Goal: Information Seeking & Learning: Learn about a topic

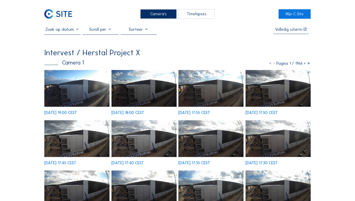
click at [304, 65] on icon at bounding box center [304, 63] width 4 height 5
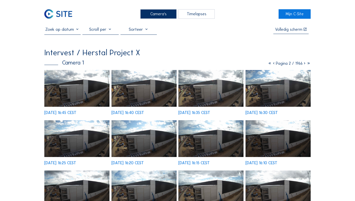
click at [141, 89] on img at bounding box center [143, 88] width 65 height 37
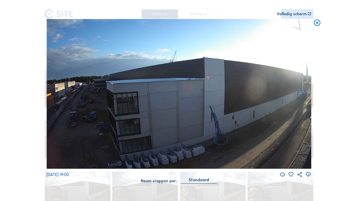
click at [317, 23] on icon at bounding box center [318, 23] width 8 height 8
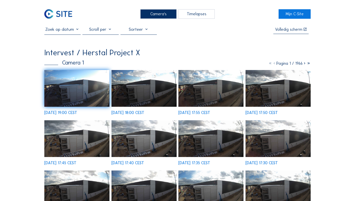
click at [160, 12] on div "Camera's" at bounding box center [158, 13] width 36 height 9
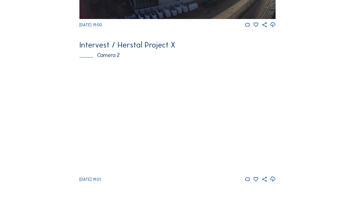
scroll to position [225, 0]
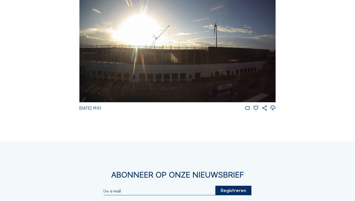
click at [161, 68] on img at bounding box center [177, 46] width 196 height 111
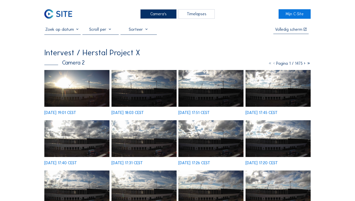
click at [106, 31] on div at bounding box center [100, 31] width 36 height 8
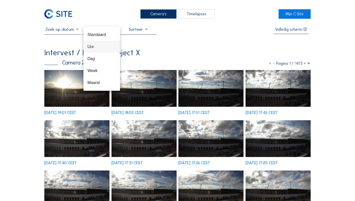
click at [96, 48] on div "Uur" at bounding box center [101, 46] width 29 height 5
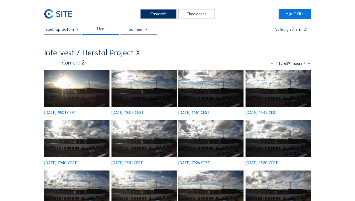
click at [78, 31] on input "text" at bounding box center [62, 29] width 36 height 5
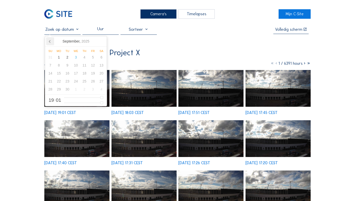
click at [50, 42] on icon at bounding box center [49, 41] width 1 height 3
click at [85, 89] on div "28" at bounding box center [84, 89] width 9 height 8
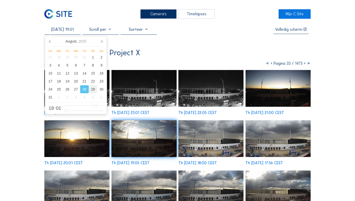
click at [95, 91] on div "29" at bounding box center [93, 89] width 9 height 8
type input "[DATE] 19:01"
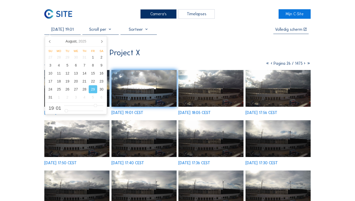
click at [303, 65] on icon at bounding box center [304, 63] width 4 height 5
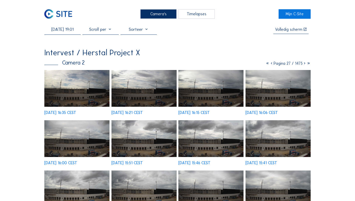
click at [130, 144] on img at bounding box center [143, 138] width 65 height 37
